Goal: Find specific page/section

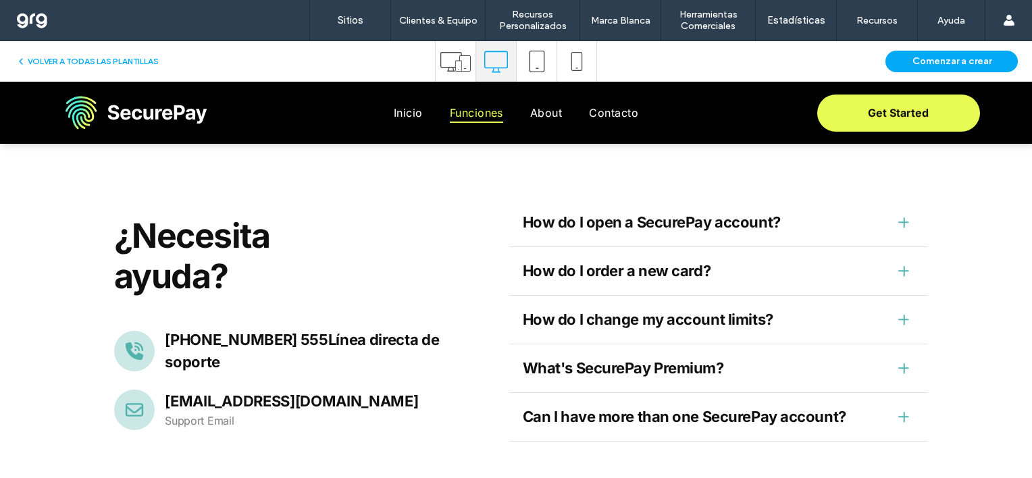
scroll to position [3087, 0]
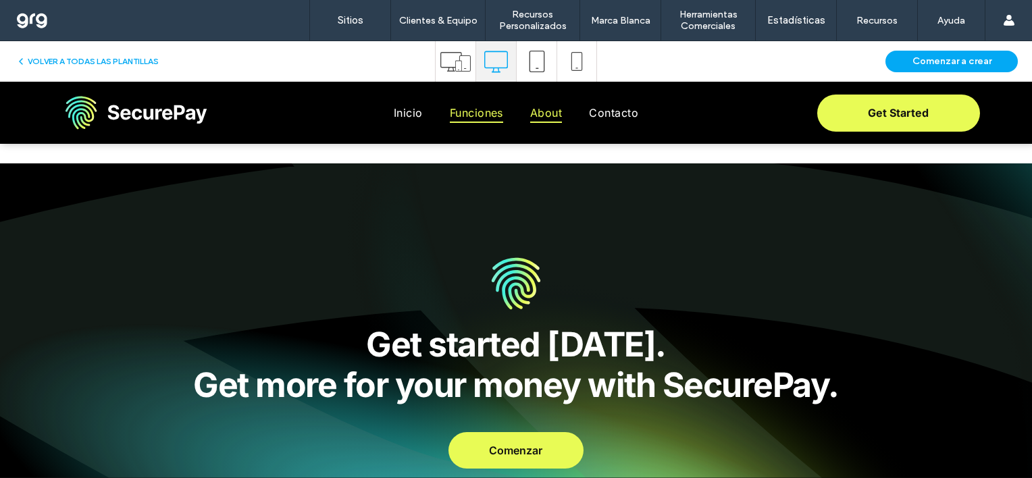
click at [534, 104] on span "About" at bounding box center [546, 113] width 32 height 20
click at [54, 58] on button "VOLVER A TODAS LAS PLANTILLAS" at bounding box center [87, 61] width 143 height 16
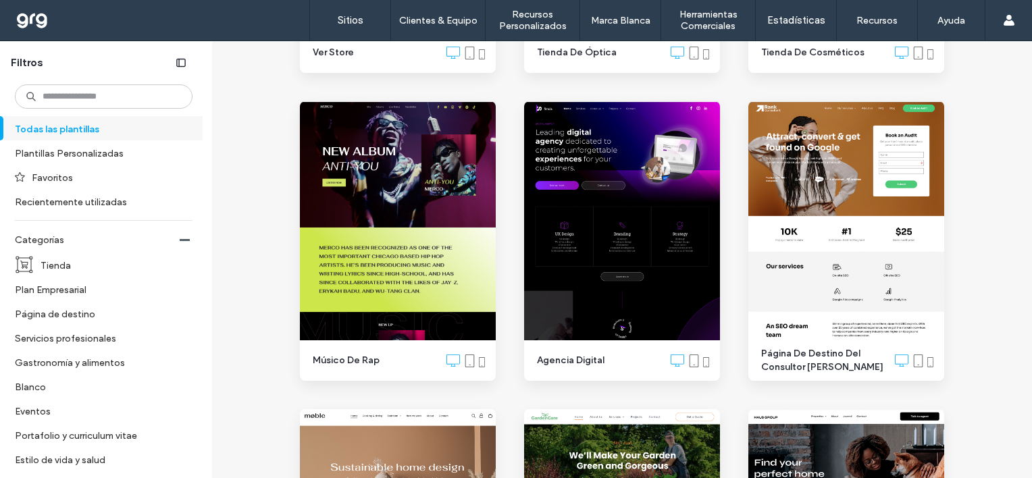
scroll to position [2363, 0]
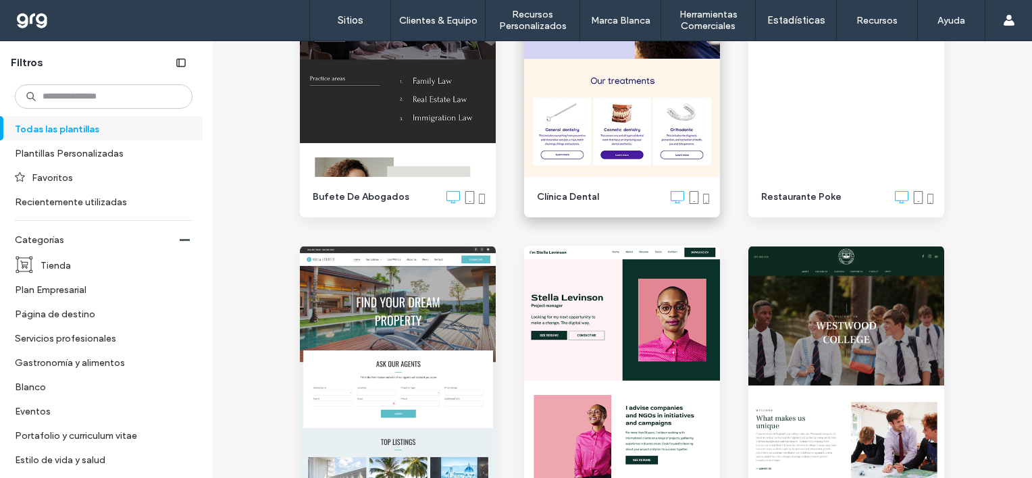
scroll to position [5537, 0]
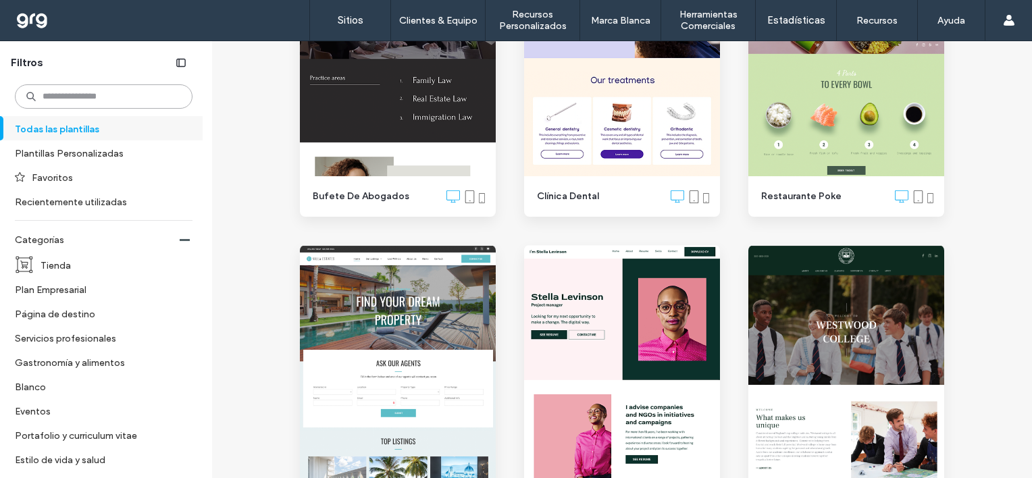
click at [98, 95] on input at bounding box center [104, 96] width 178 height 24
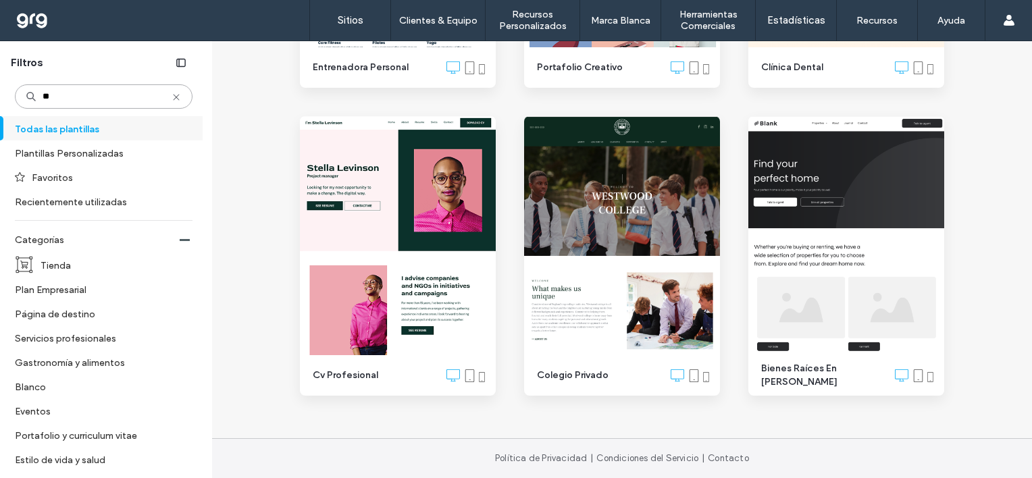
scroll to position [739, 0]
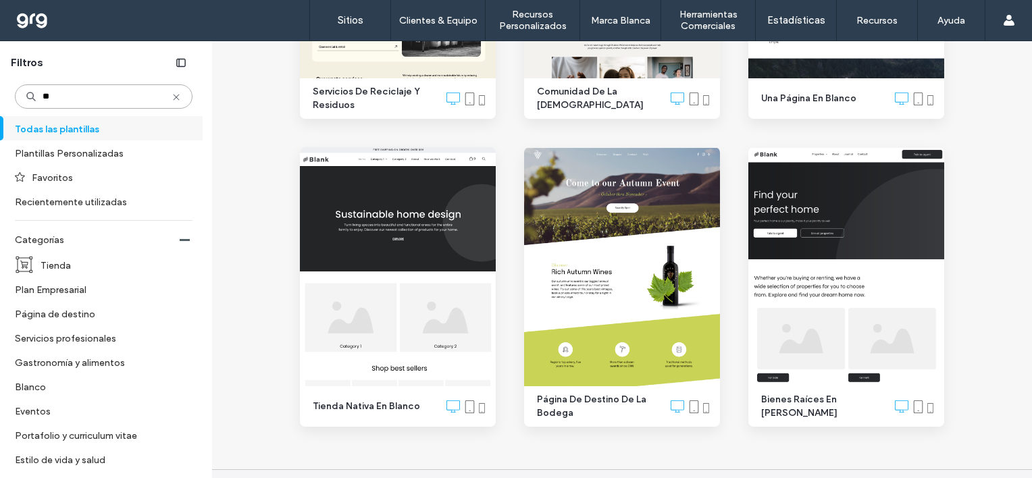
type input "***"
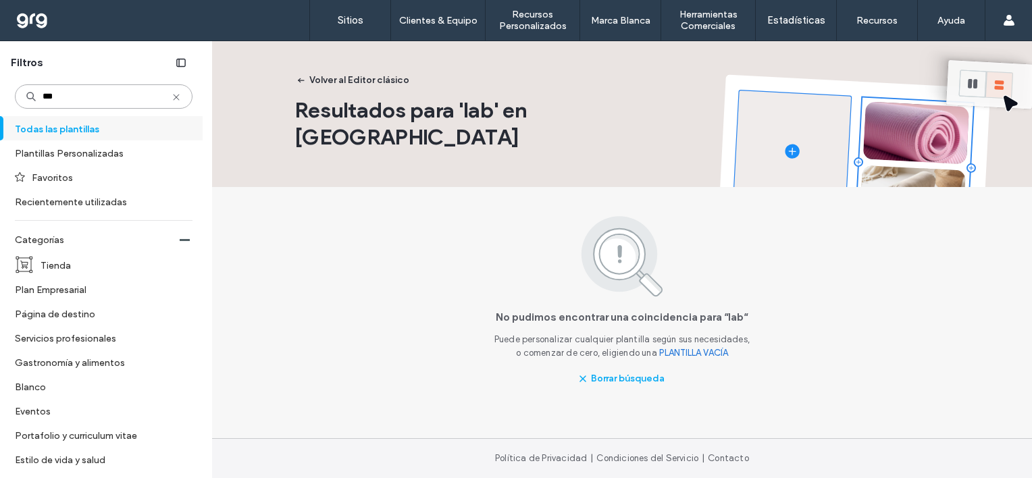
scroll to position [0, 0]
drag, startPoint x: 107, startPoint y: 95, endPoint x: -1, endPoint y: 95, distance: 108.0
click at [0, 95] on html ".wqwq-1{fill:#231f20;} .cls-1q, .cls-2q { fill-rule: evenodd; } .cls-2q { fill:…" at bounding box center [516, 239] width 1032 height 478
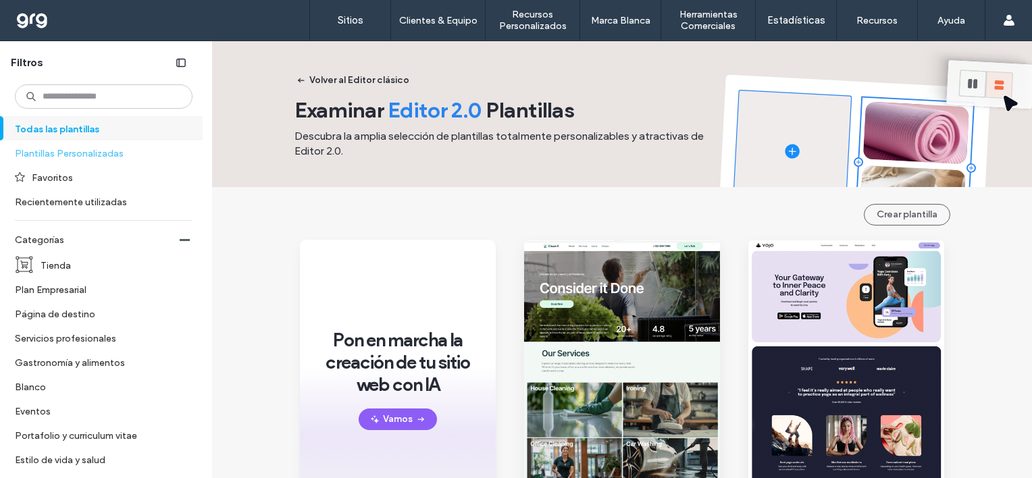
click at [53, 150] on label "Plantillas Personalizadas" at bounding box center [98, 153] width 166 height 24
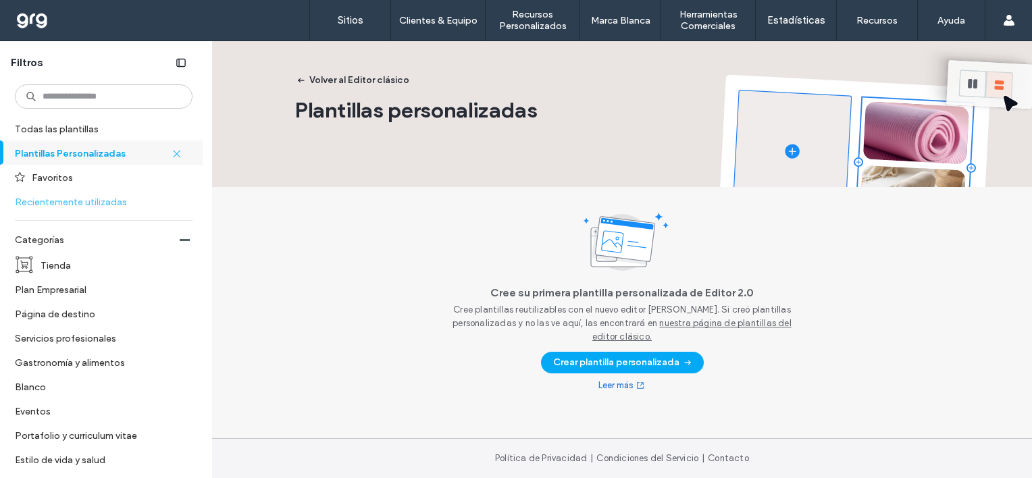
click at [81, 205] on label "Recientemente utilizadas" at bounding box center [98, 202] width 166 height 24
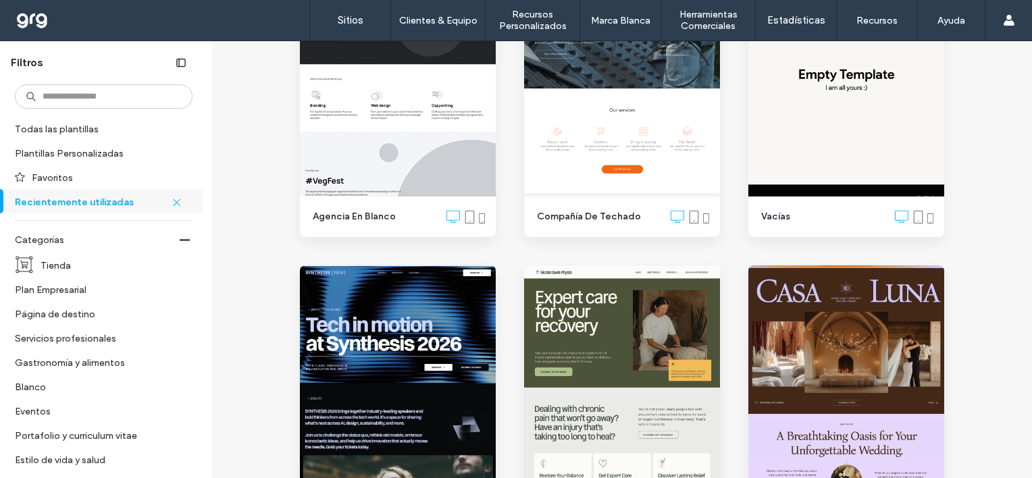
scroll to position [743, 0]
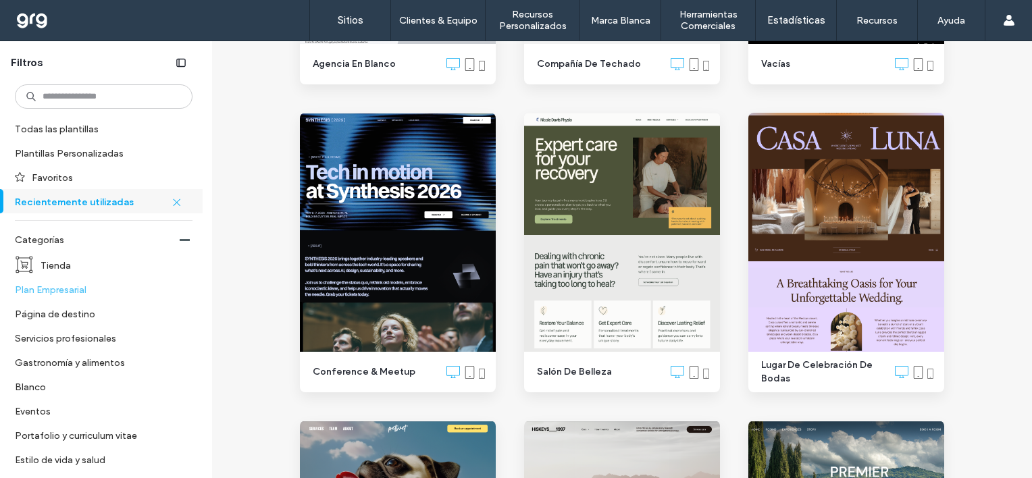
click at [51, 290] on label "Plan Empresarial" at bounding box center [98, 290] width 166 height 24
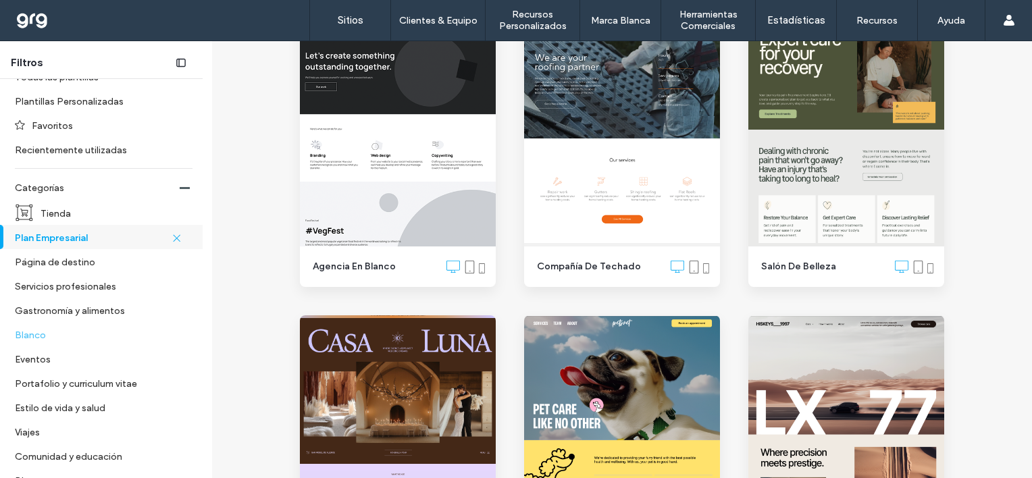
scroll to position [203, 0]
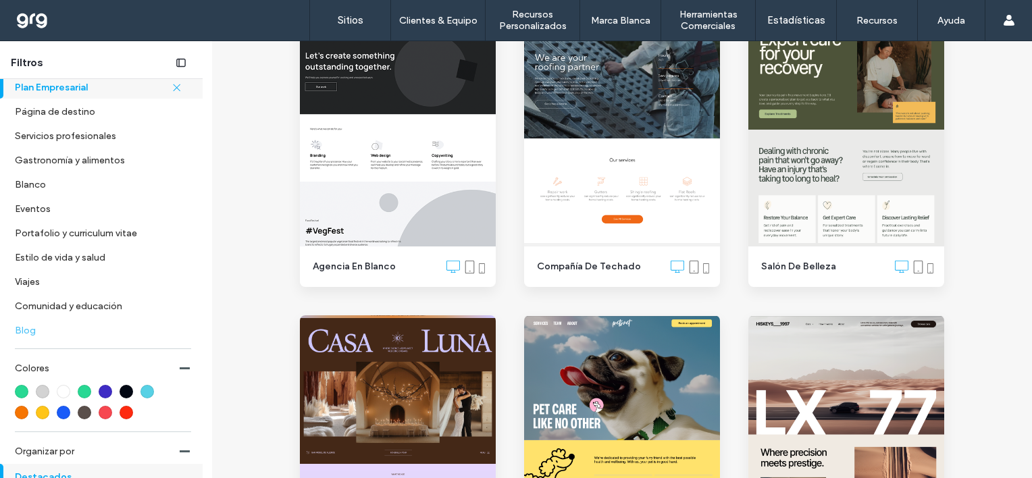
click at [45, 330] on label "Blog" at bounding box center [98, 330] width 166 height 24
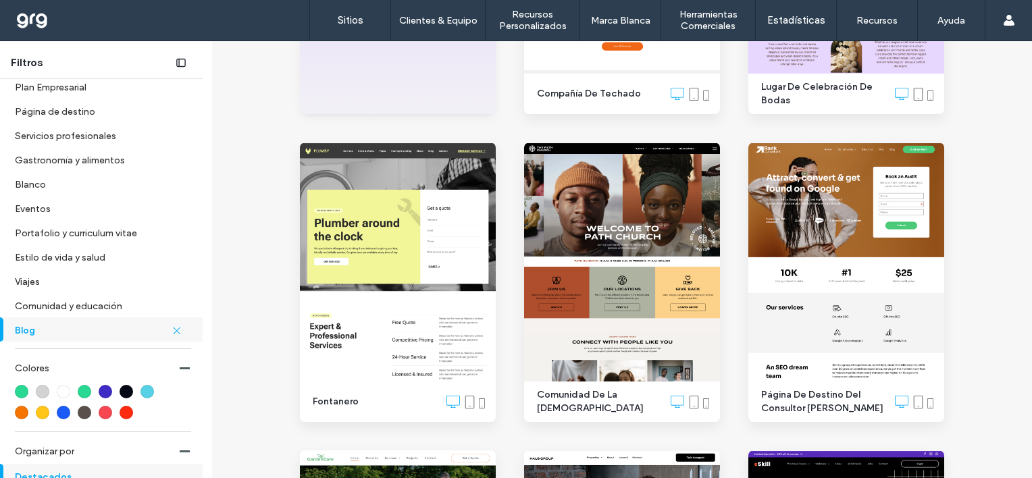
scroll to position [0, 0]
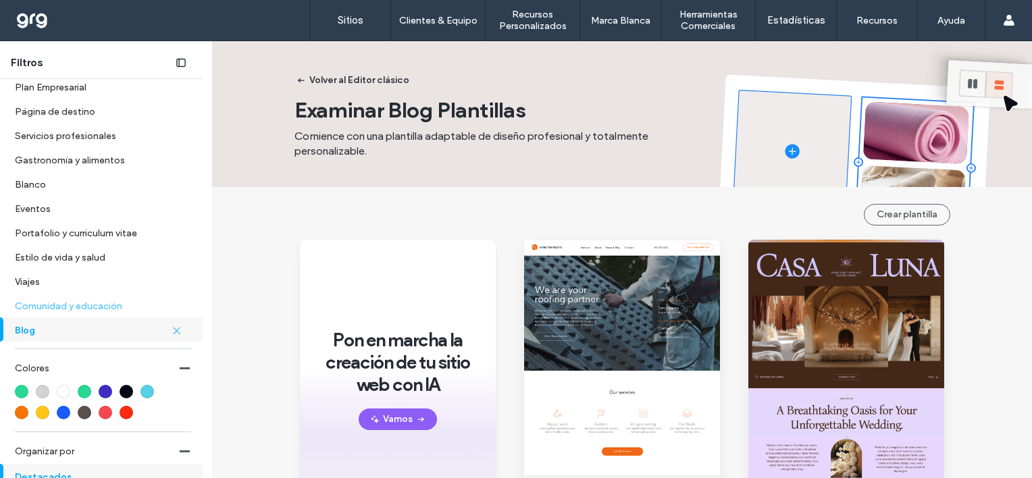
click at [87, 307] on label "Comunidad y educación" at bounding box center [98, 306] width 166 height 24
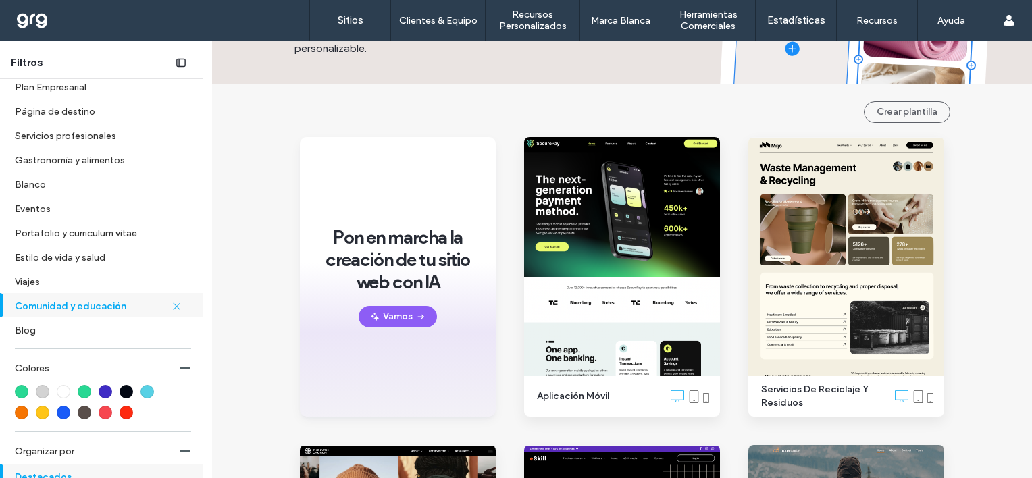
scroll to position [132, 0]
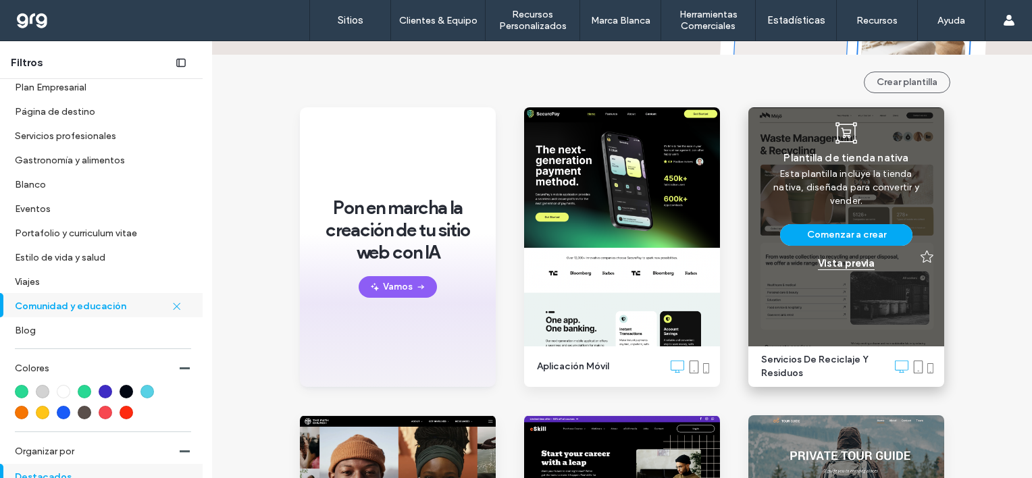
click at [835, 269] on div "Vista previa" at bounding box center [846, 263] width 57 height 12
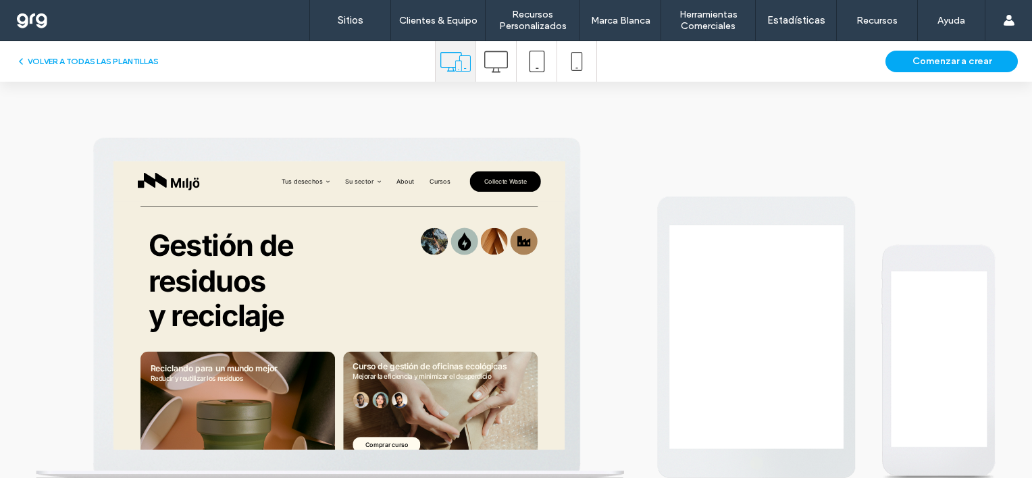
scroll to position [0, 0]
click at [486, 61] on icon at bounding box center [496, 62] width 24 height 24
